Goal: Information Seeking & Learning: Learn about a topic

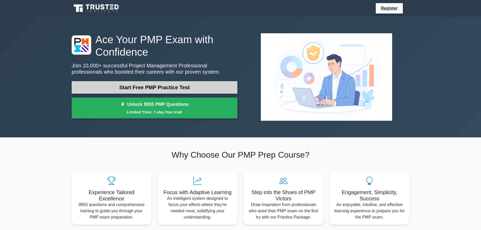
click at [162, 87] on link "Start Free PMP Practice Test" at bounding box center [155, 87] width 166 height 13
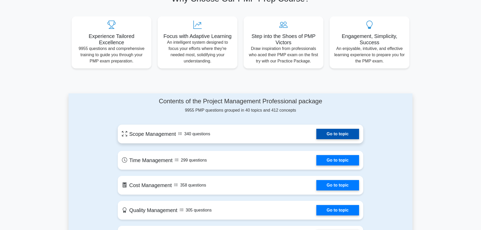
scroll to position [183, 0]
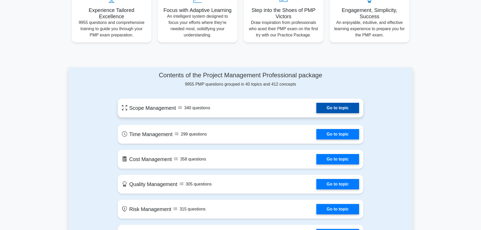
click at [348, 109] on link "Go to topic" at bounding box center [338, 108] width 43 height 10
click at [336, 107] on link "Go to topic" at bounding box center [338, 108] width 43 height 10
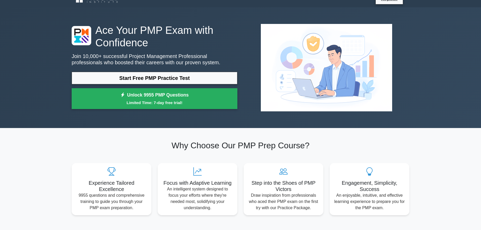
scroll to position [0, 0]
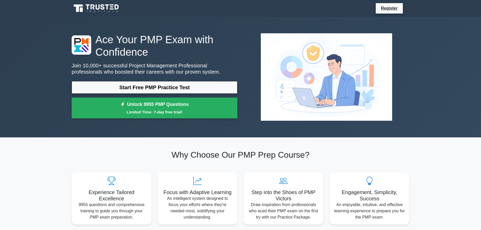
drag, startPoint x: 393, startPoint y: 1, endPoint x: 436, endPoint y: 93, distance: 100.8
click at [436, 93] on div "Ace Your PMP Exam with Confidence Join 10,000+ successful Project Management Pr…" at bounding box center [240, 77] width 481 height 121
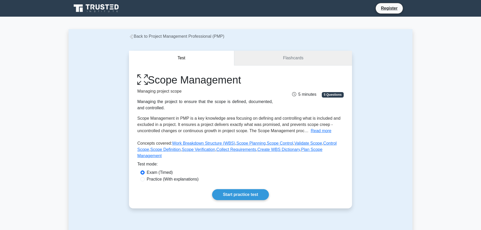
click at [283, 57] on link "Flashcards" at bounding box center [293, 58] width 118 height 15
